Goal: Information Seeking & Learning: Find specific fact

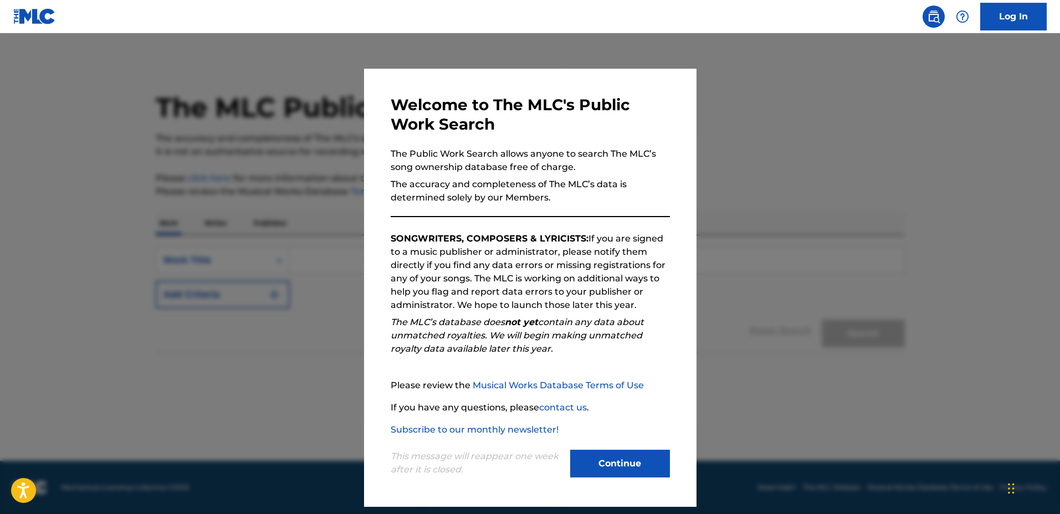
click at [729, 237] on div at bounding box center [530, 290] width 1060 height 514
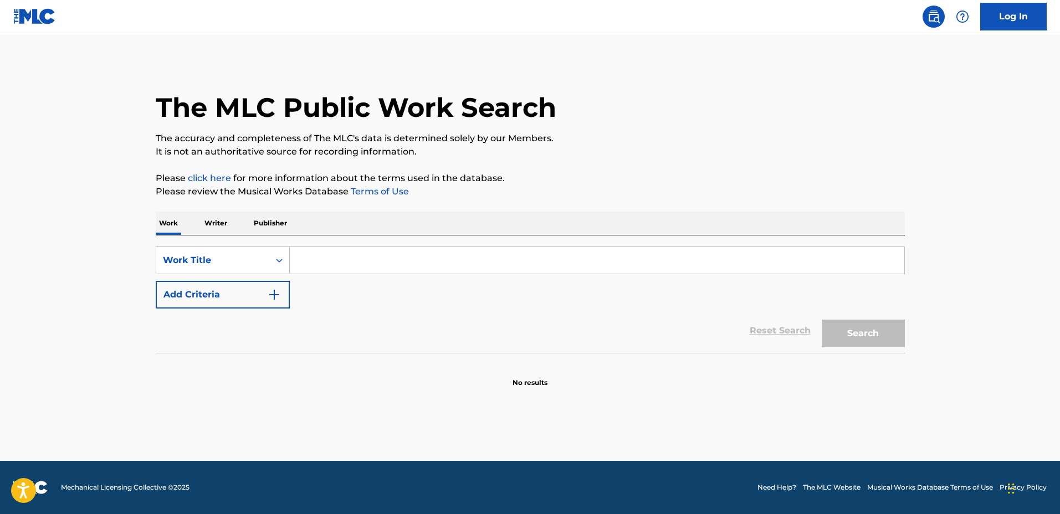
click at [703, 247] on input "Search Form" at bounding box center [597, 260] width 614 height 27
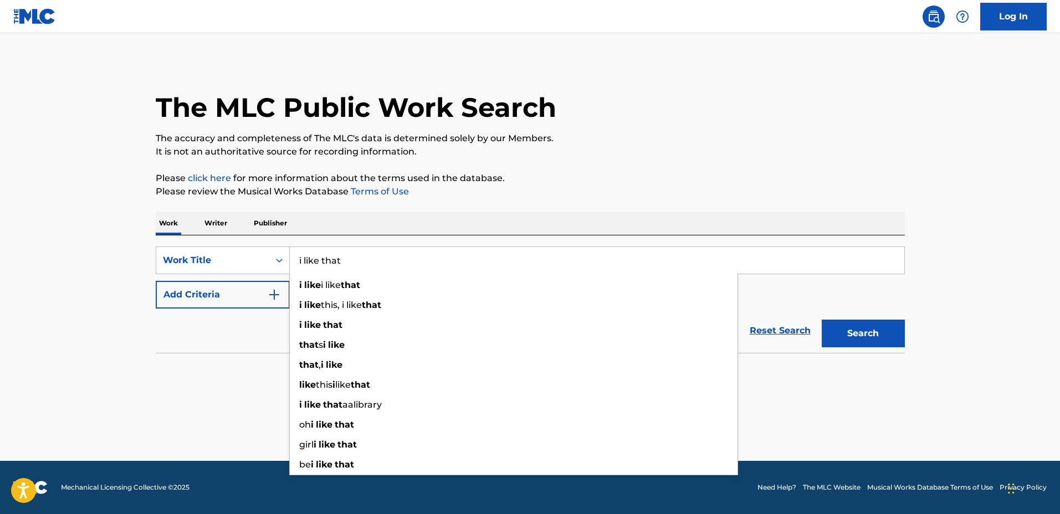
click at [226, 295] on button "Add Criteria" at bounding box center [223, 295] width 134 height 28
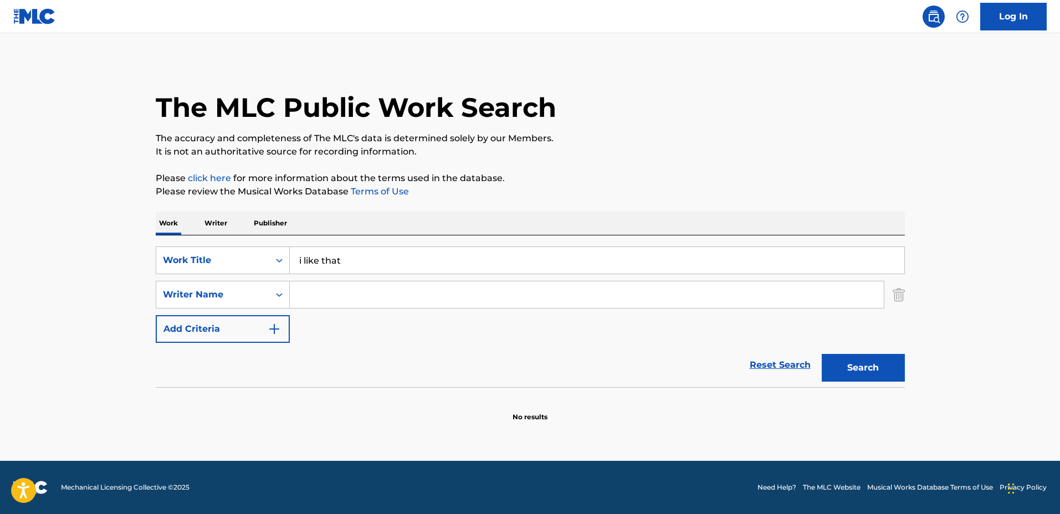
click at [338, 294] on input "Search Form" at bounding box center [587, 294] width 594 height 27
click at [359, 321] on div "SearchWithCriteriac5f9e600-2136-4d9e-b3ec-ec677d2c42c8 Work Title i like that S…" at bounding box center [530, 295] width 749 height 96
click at [360, 304] on input "Search Form" at bounding box center [587, 294] width 594 height 27
click at [370, 306] on input "Search Form" at bounding box center [587, 294] width 594 height 27
click at [363, 288] on input "Search Form" at bounding box center [587, 294] width 594 height 27
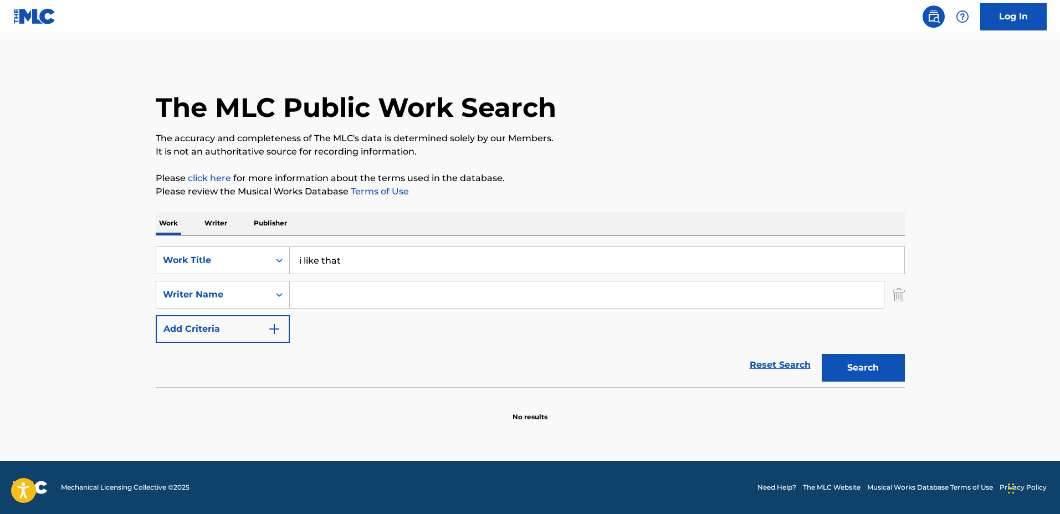
click at [591, 301] on input "Search Form" at bounding box center [587, 294] width 594 height 27
drag, startPoint x: 305, startPoint y: 262, endPoint x: 281, endPoint y: 257, distance: 24.3
click at [282, 257] on div "SearchWithCriteriac5f9e600-2136-4d9e-b3ec-ec677d2c42c8 Work Title i like that" at bounding box center [530, 261] width 749 height 28
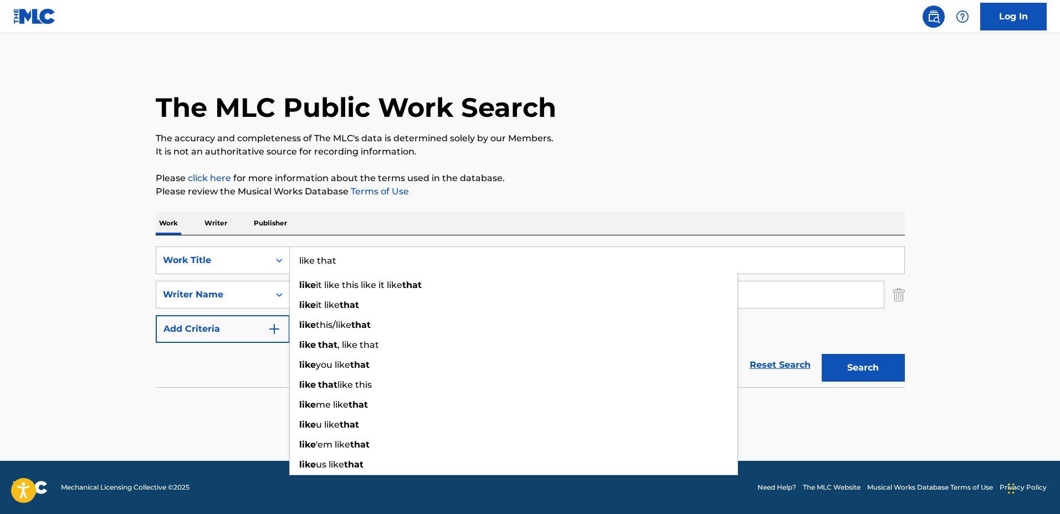
click at [475, 256] on input "like that" at bounding box center [597, 260] width 614 height 27
type input "like that"
click at [808, 290] on input "Search Form" at bounding box center [587, 294] width 594 height 27
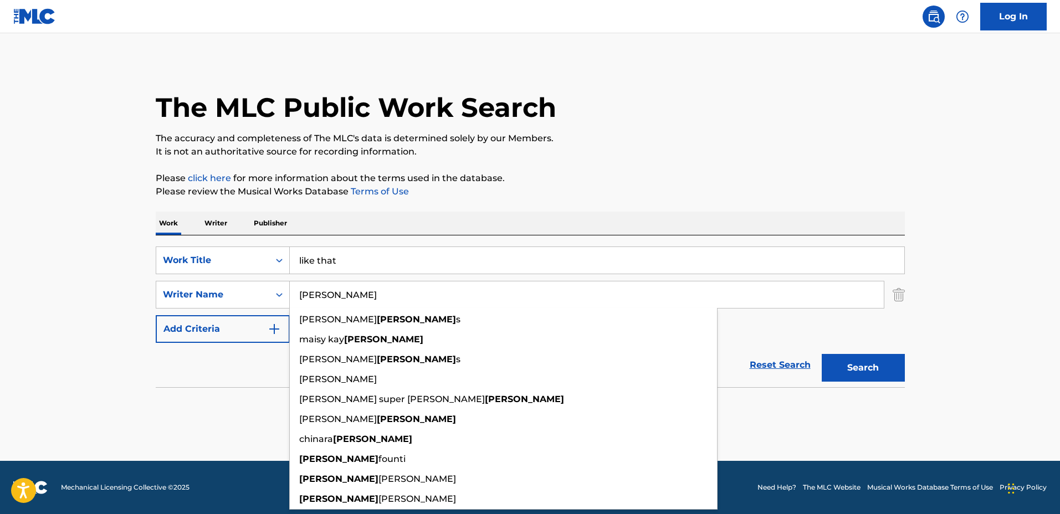
type input "[PERSON_NAME]"
click at [822, 354] on button "Search" at bounding box center [863, 368] width 83 height 28
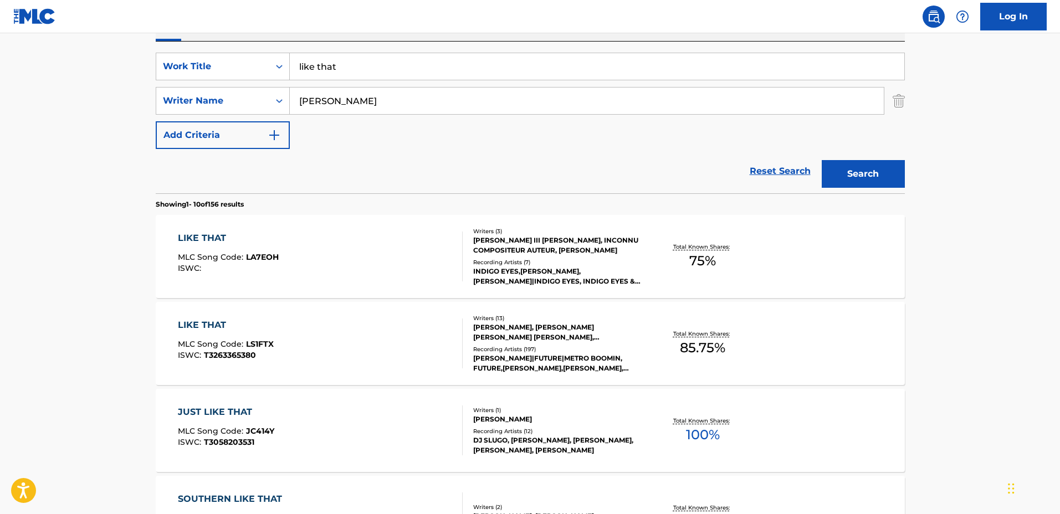
scroll to position [208, 0]
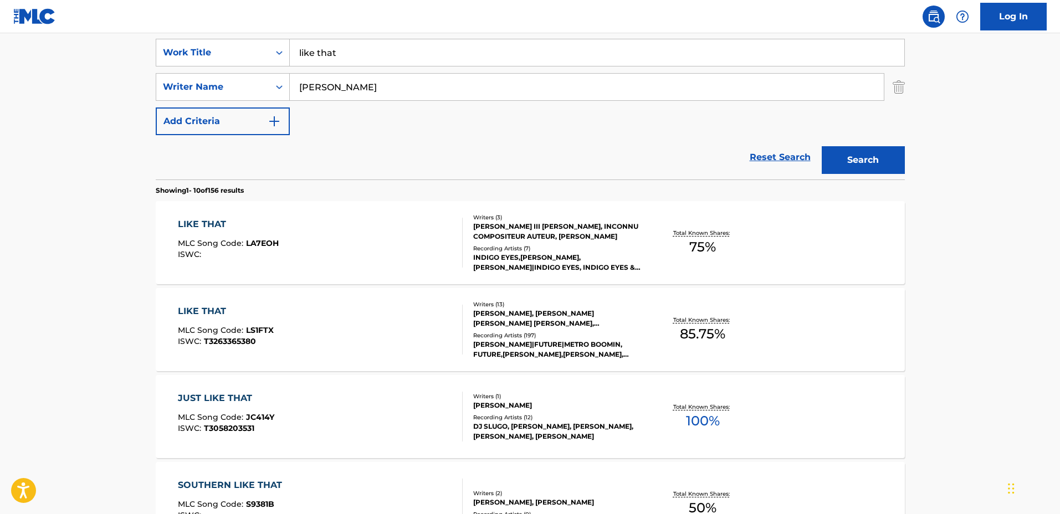
click at [646, 311] on div "LIKE THAT MLC Song Code : LS1FTX ISWC : T3263365380 Writers ( 13 ) [PERSON_NAME…" at bounding box center [530, 329] width 749 height 83
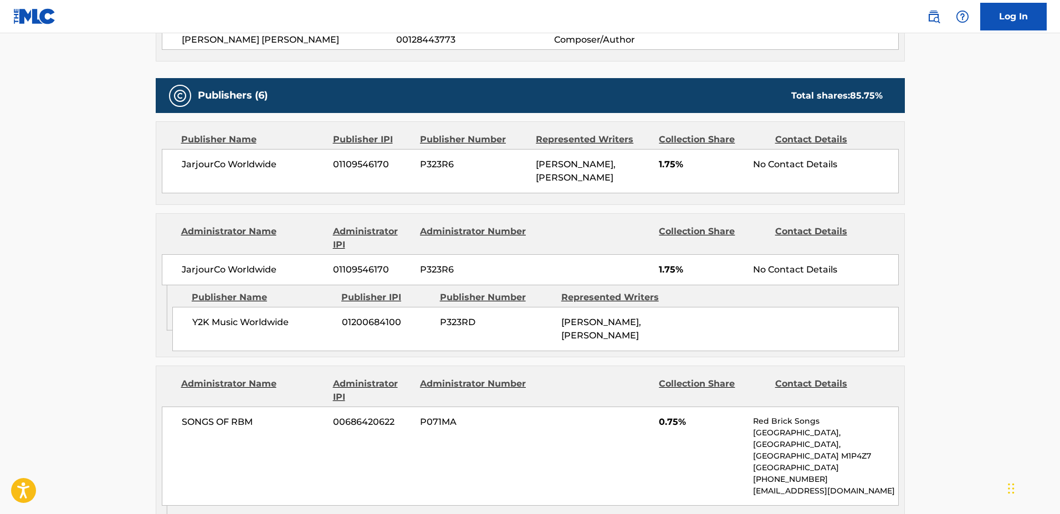
scroll to position [693, 0]
